Goal: Task Accomplishment & Management: Manage account settings

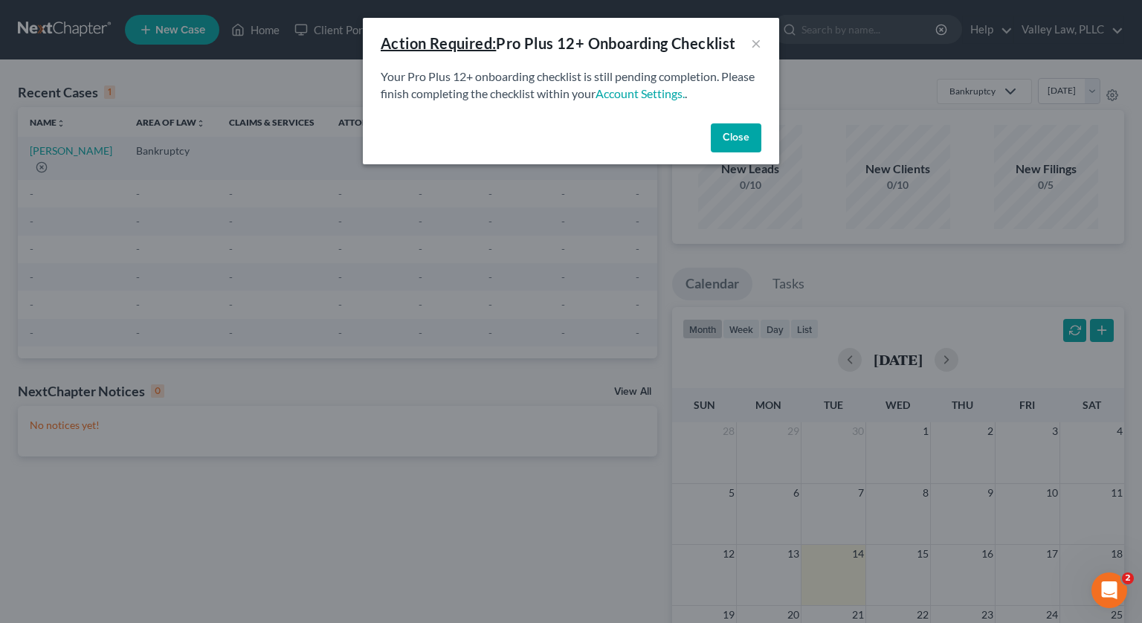
click at [732, 132] on button "Close" at bounding box center [736, 138] width 51 height 30
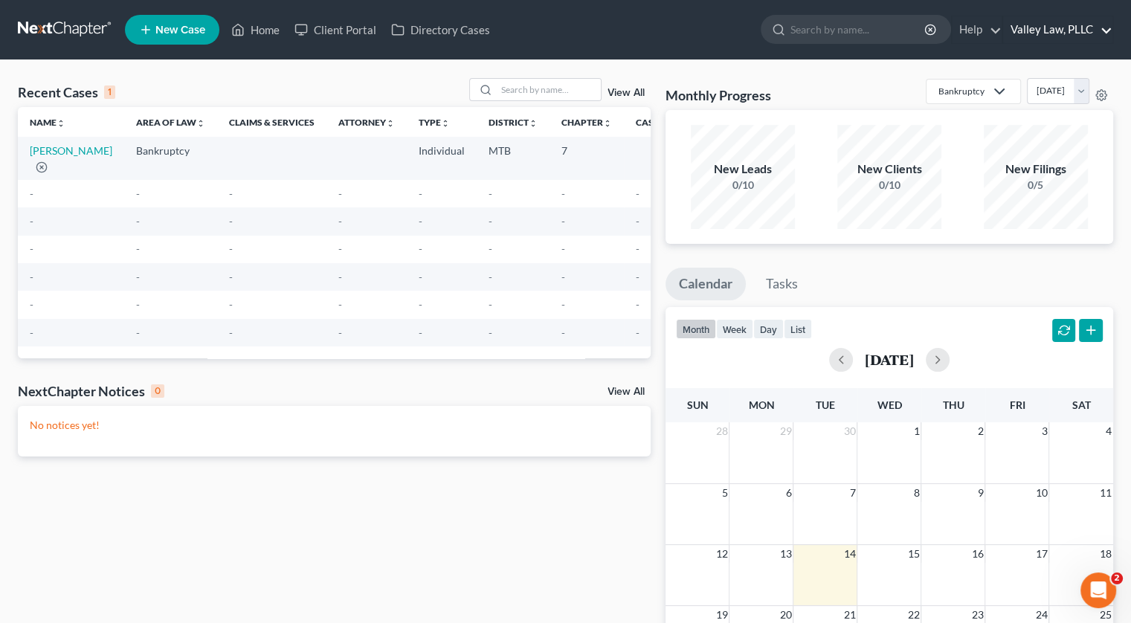
click at [1068, 23] on link "Valley Law, PLLC" at bounding box center [1057, 29] width 109 height 27
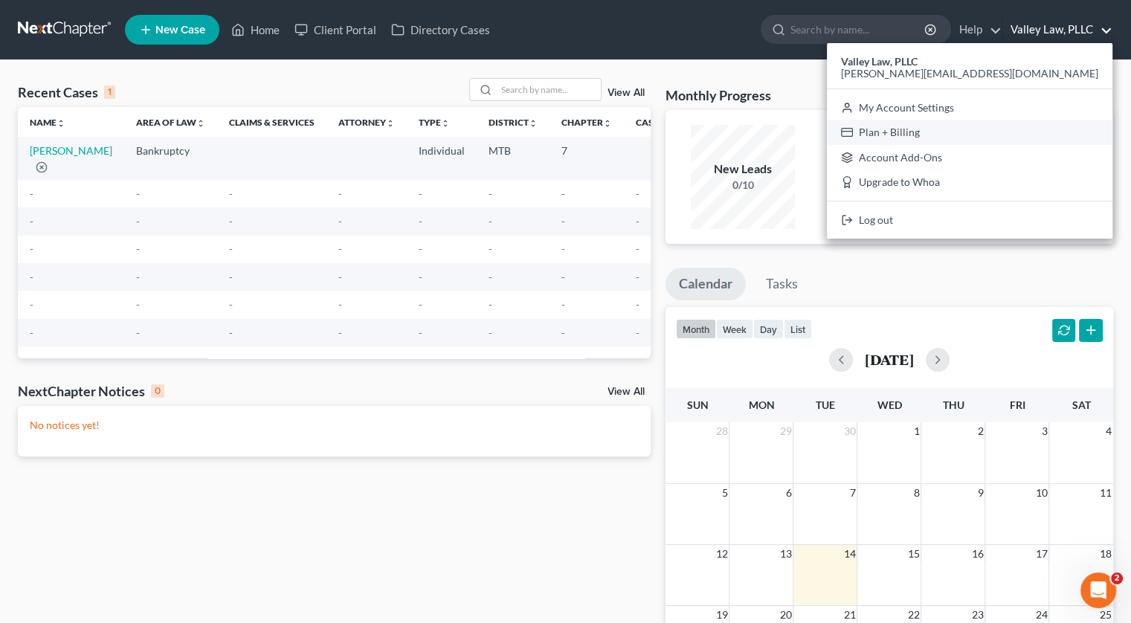
click at [1062, 131] on link "Plan + Billing" at bounding box center [970, 132] width 286 height 25
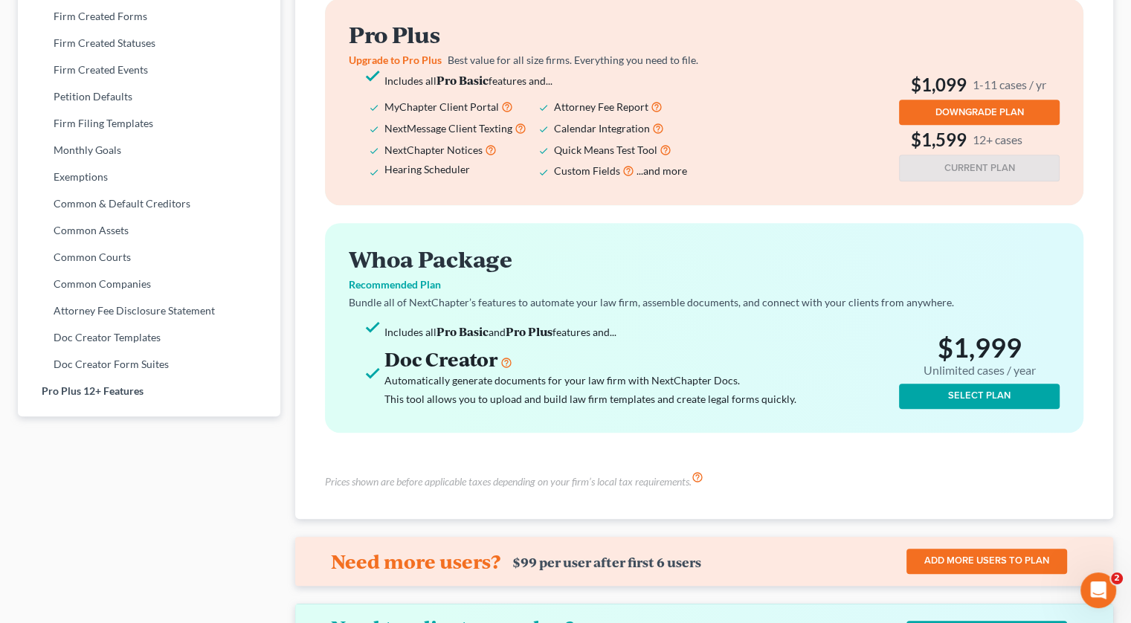
scroll to position [650, 0]
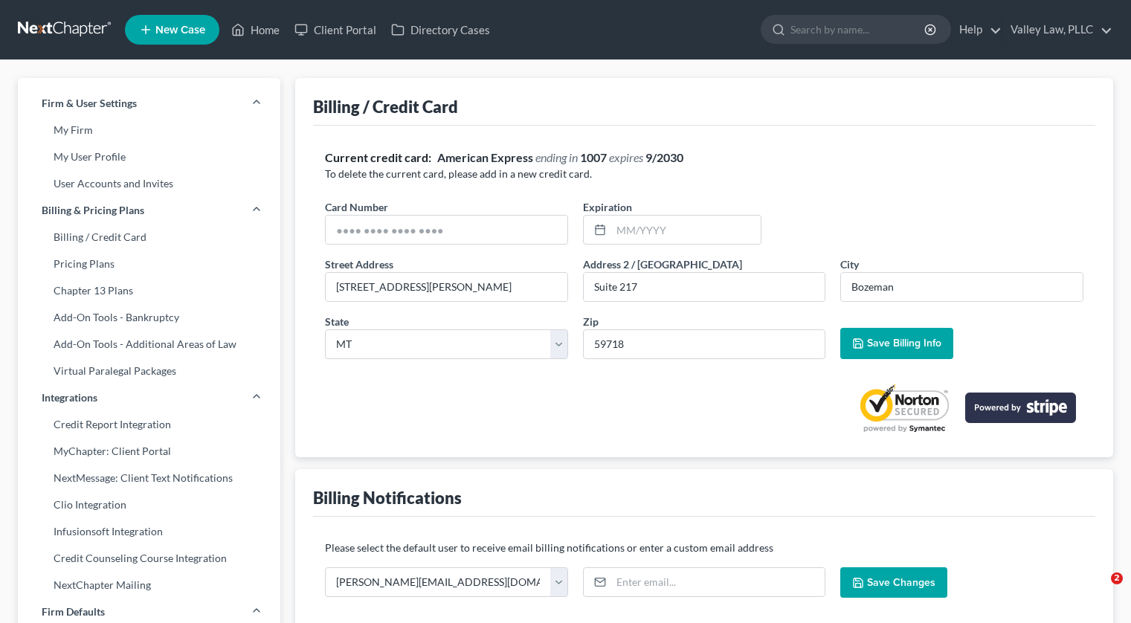
select select "27"
